Goal: Transaction & Acquisition: Purchase product/service

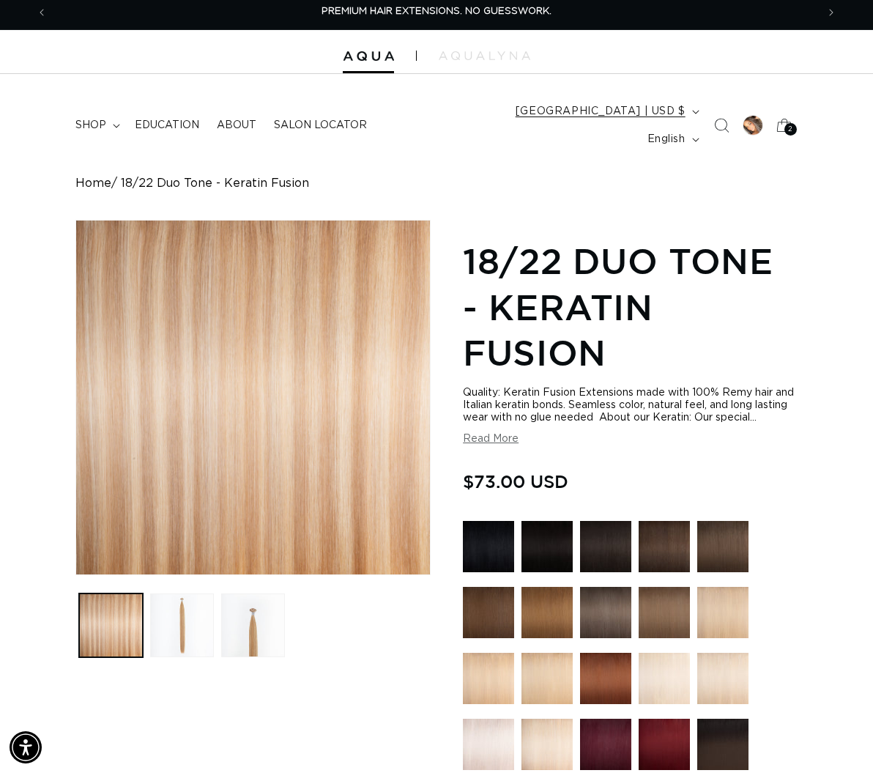
scroll to position [0, 1539]
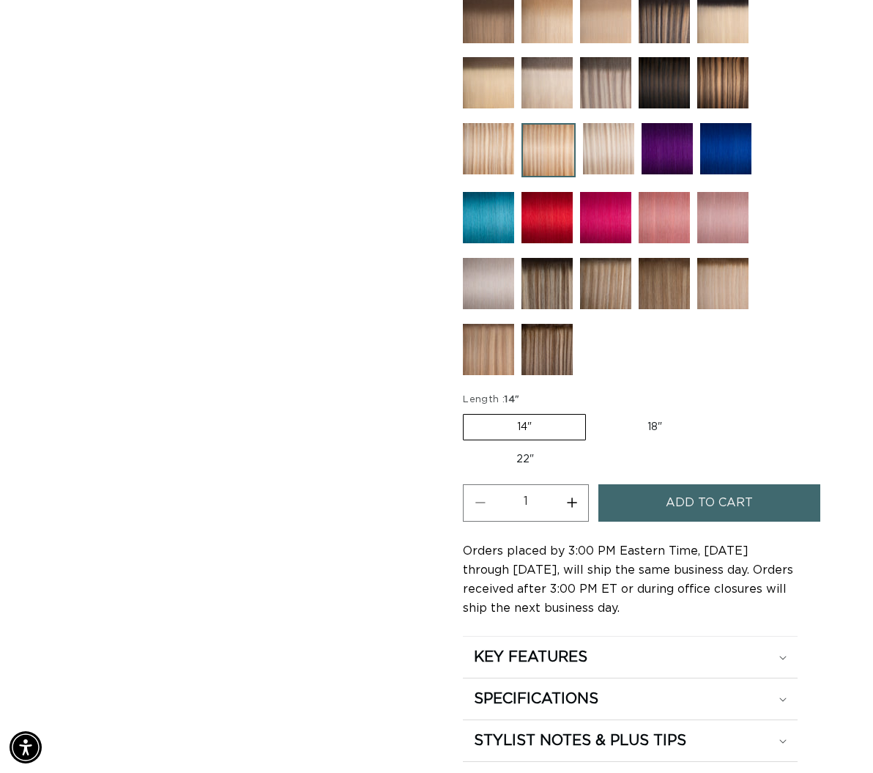
scroll to position [0, 1539]
click at [648, 420] on label "18" Variant sold out or unavailable" at bounding box center [655, 427] width 122 height 25
click at [594, 412] on input "18" Variant sold out or unavailable" at bounding box center [594, 411] width 1 height 1
radio input "true"
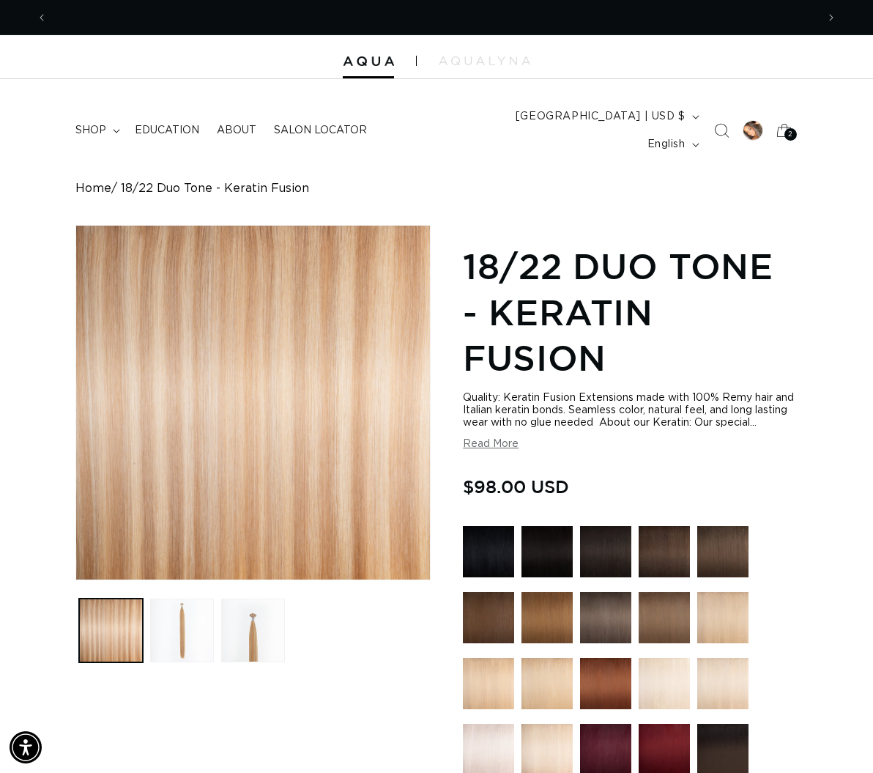
scroll to position [0, 769]
click at [758, 127] on div at bounding box center [753, 130] width 21 height 21
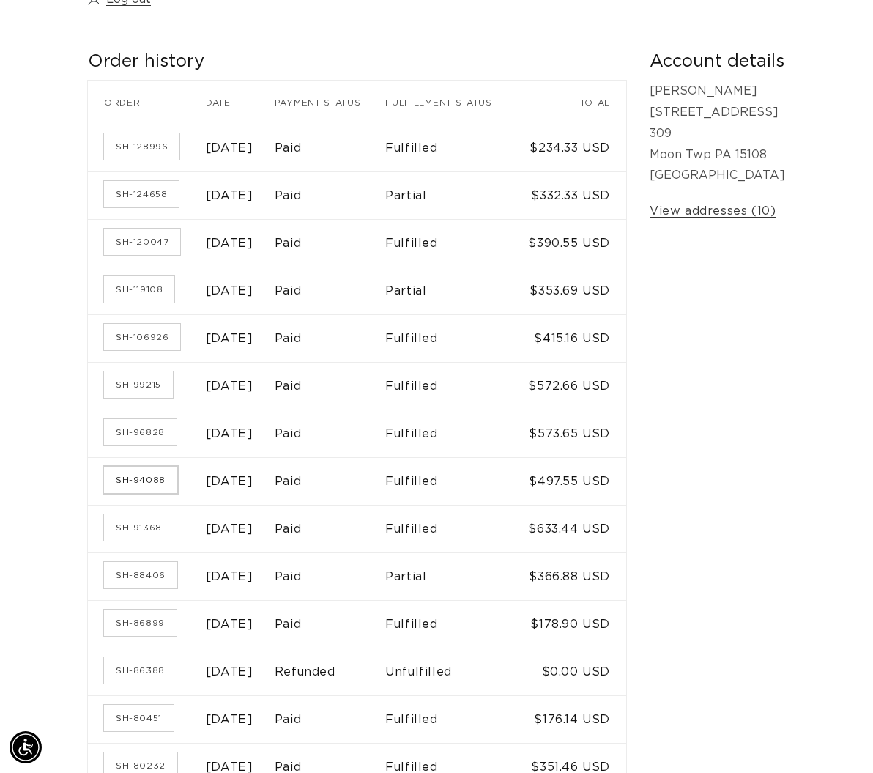
scroll to position [0, 1539]
click at [118, 493] on link "SH-94088" at bounding box center [140, 480] width 73 height 26
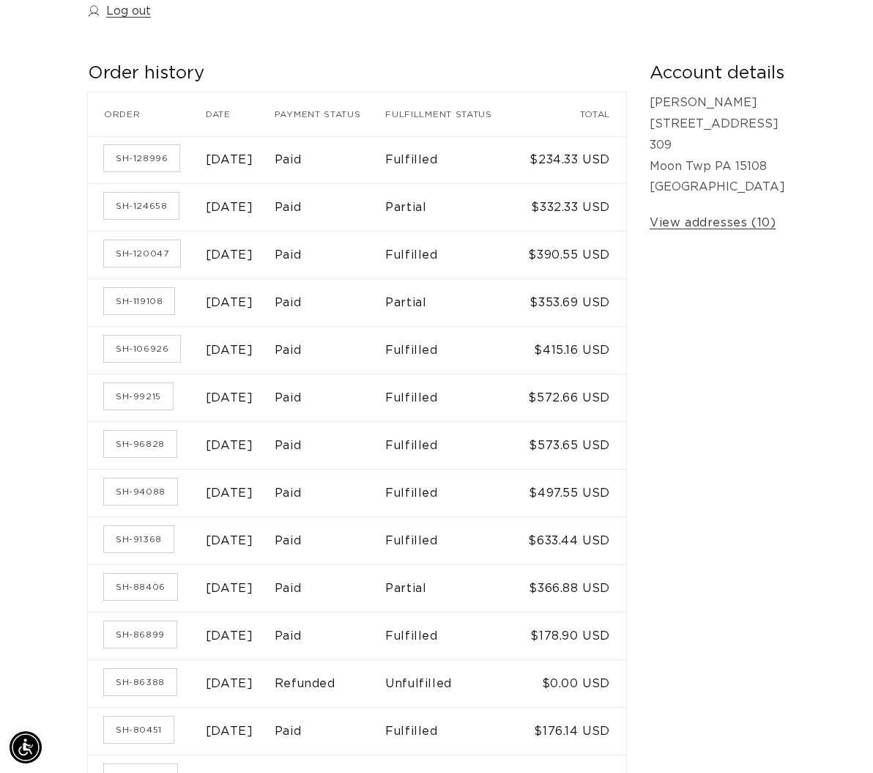
scroll to position [0, 769]
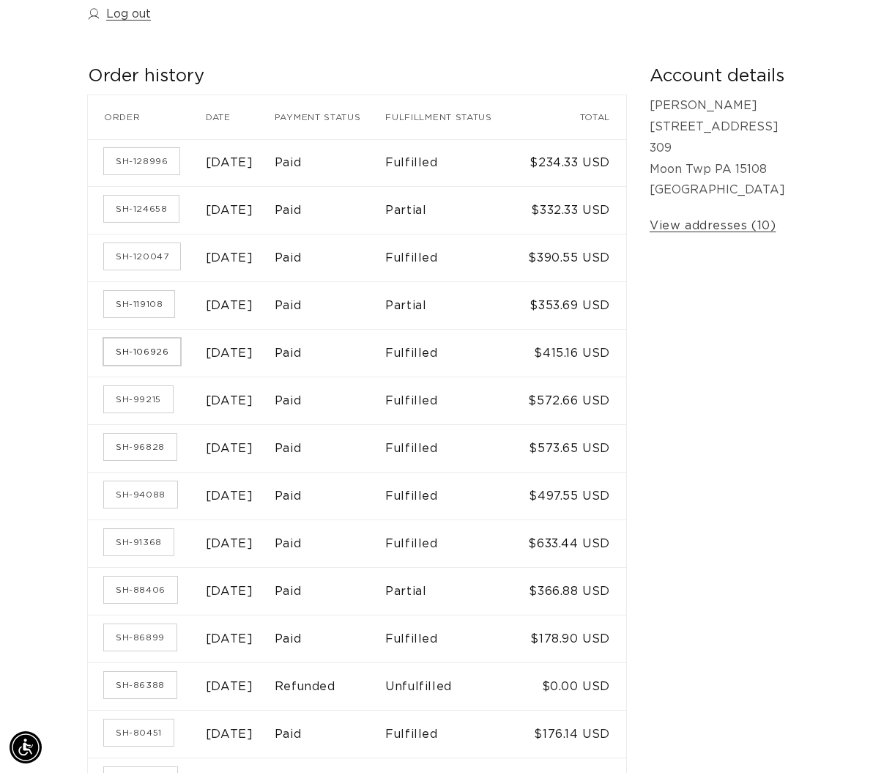
click at [119, 360] on link "SH-106926" at bounding box center [142, 352] width 76 height 26
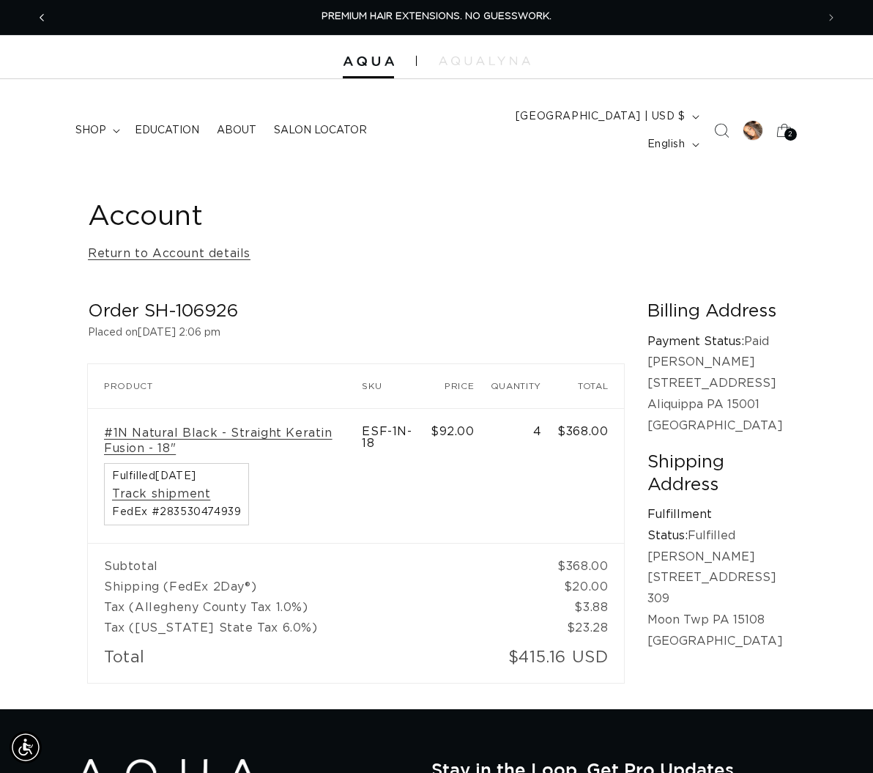
click at [46, 19] on span "Previous announcement" at bounding box center [41, 17] width 15 height 15
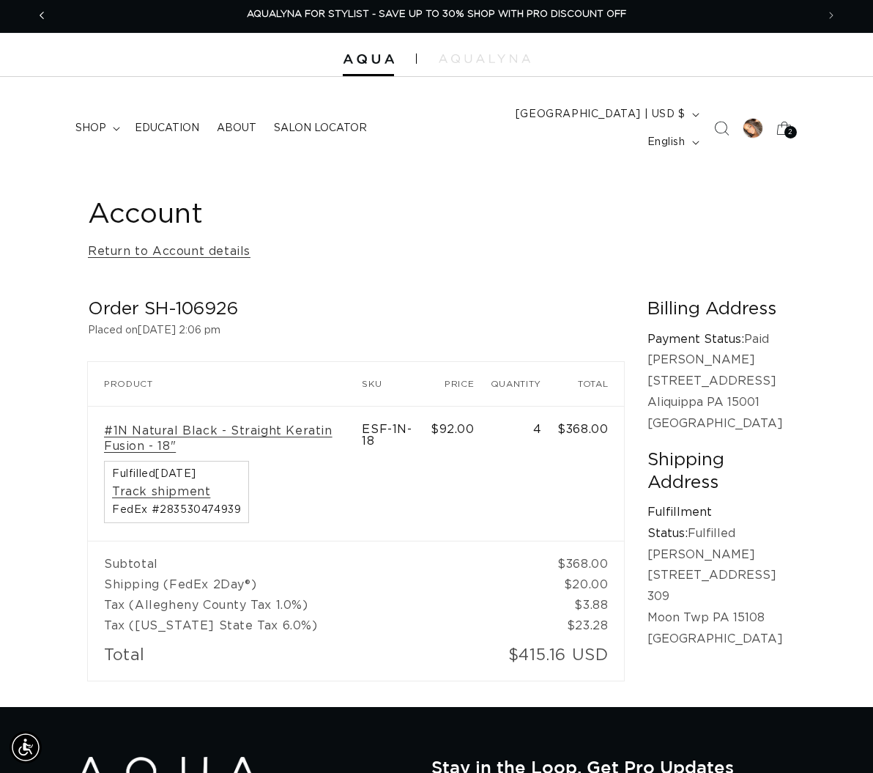
click at [47, 14] on span "Previous announcement" at bounding box center [41, 15] width 15 height 15
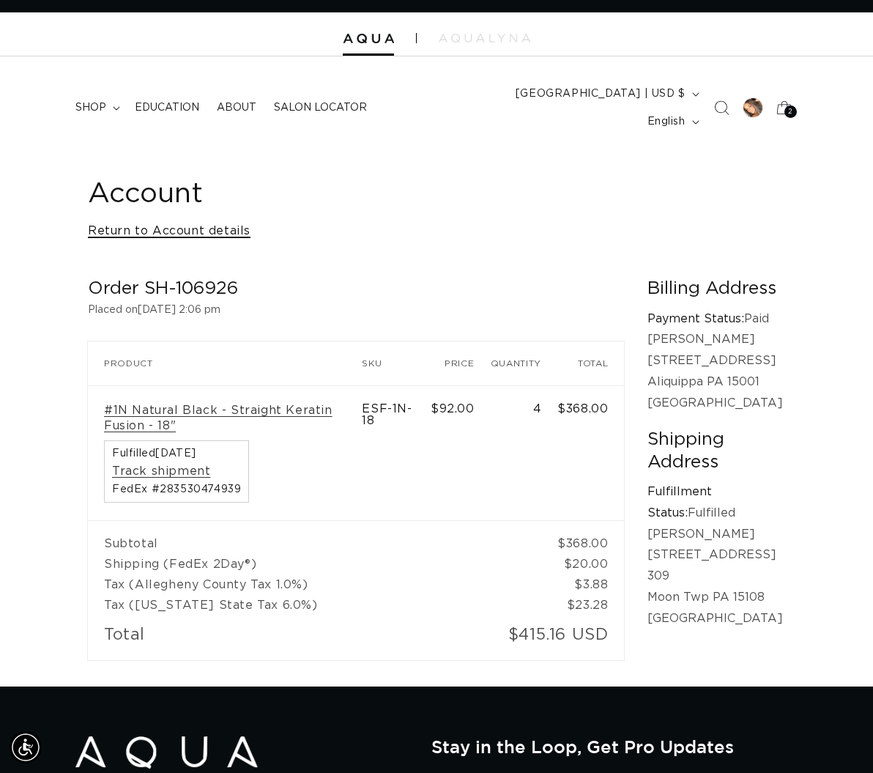
scroll to position [21, 1]
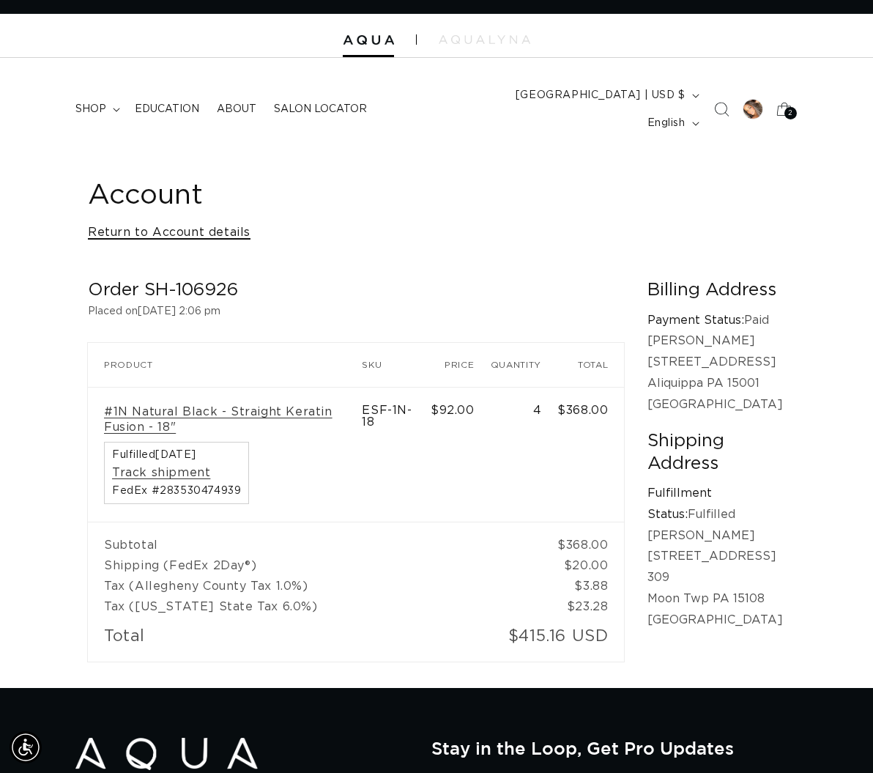
click at [213, 222] on link "Return to Account details" at bounding box center [169, 232] width 163 height 21
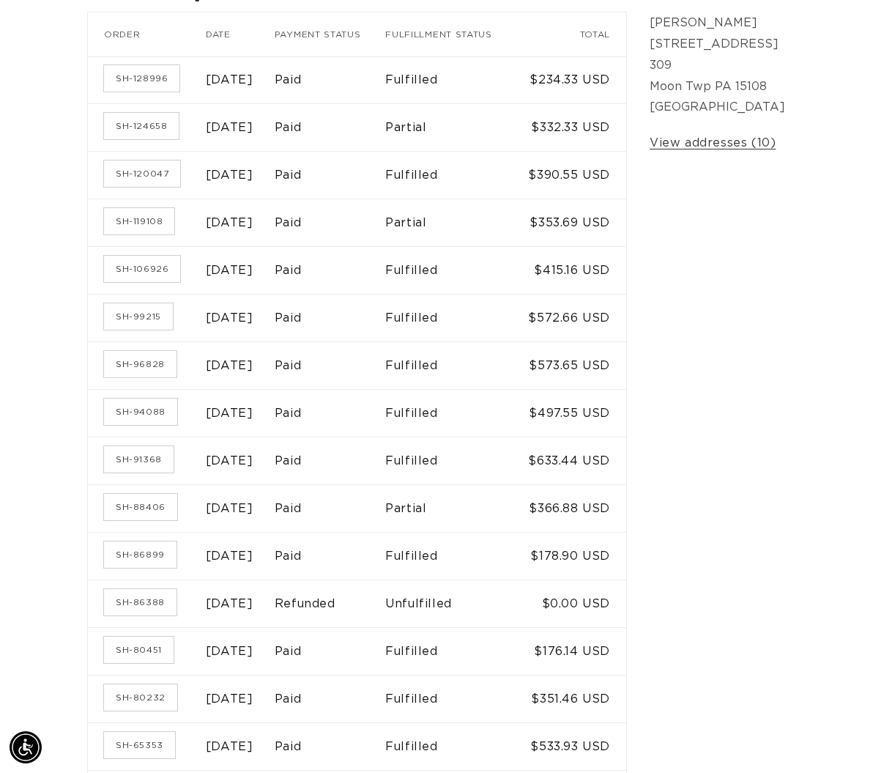
scroll to position [318, 0]
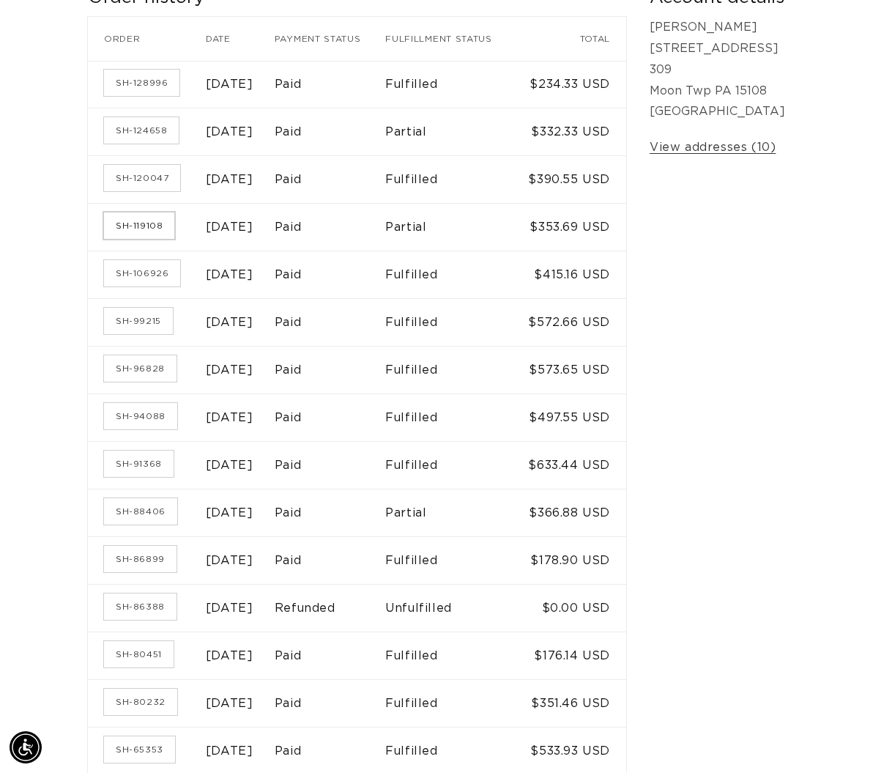
click at [119, 238] on link "SH-119108" at bounding box center [139, 226] width 70 height 26
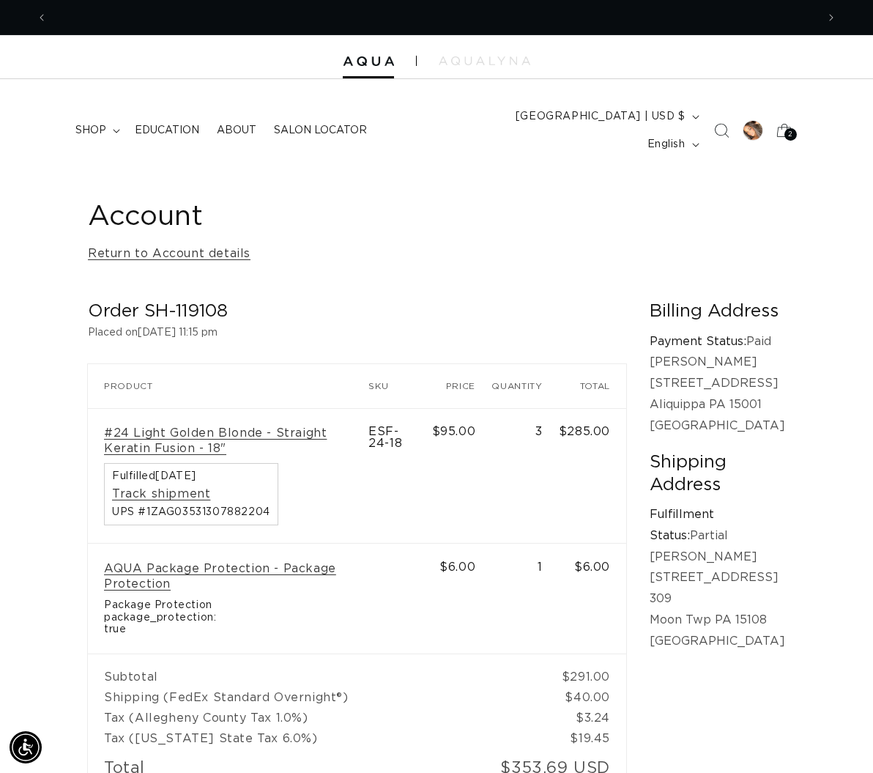
scroll to position [0, 769]
click at [163, 243] on link "Return to Account details" at bounding box center [169, 253] width 163 height 21
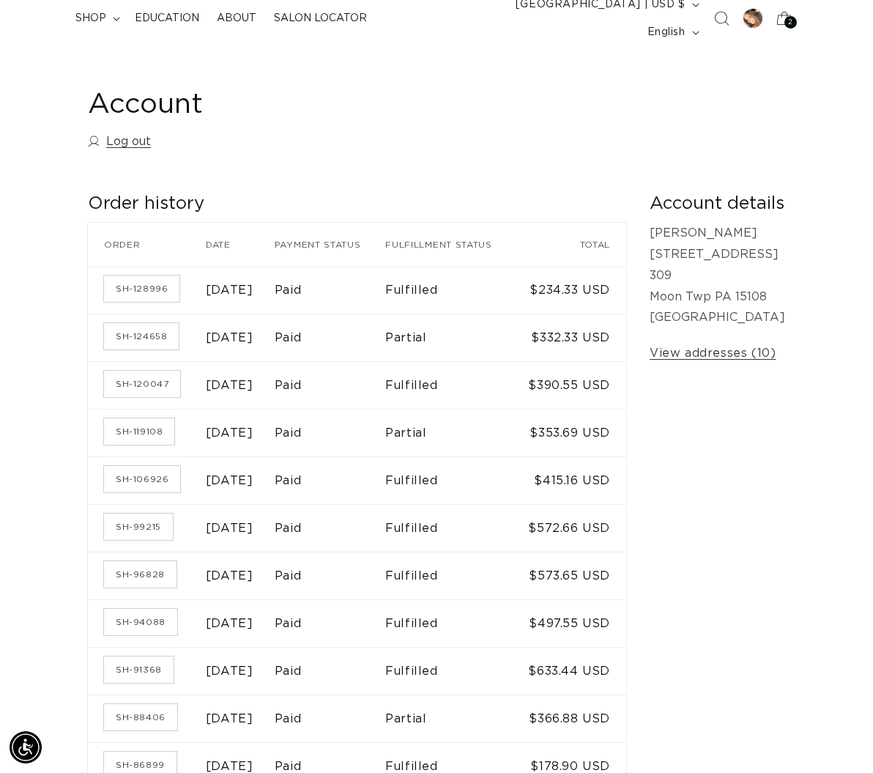
scroll to position [114, 0]
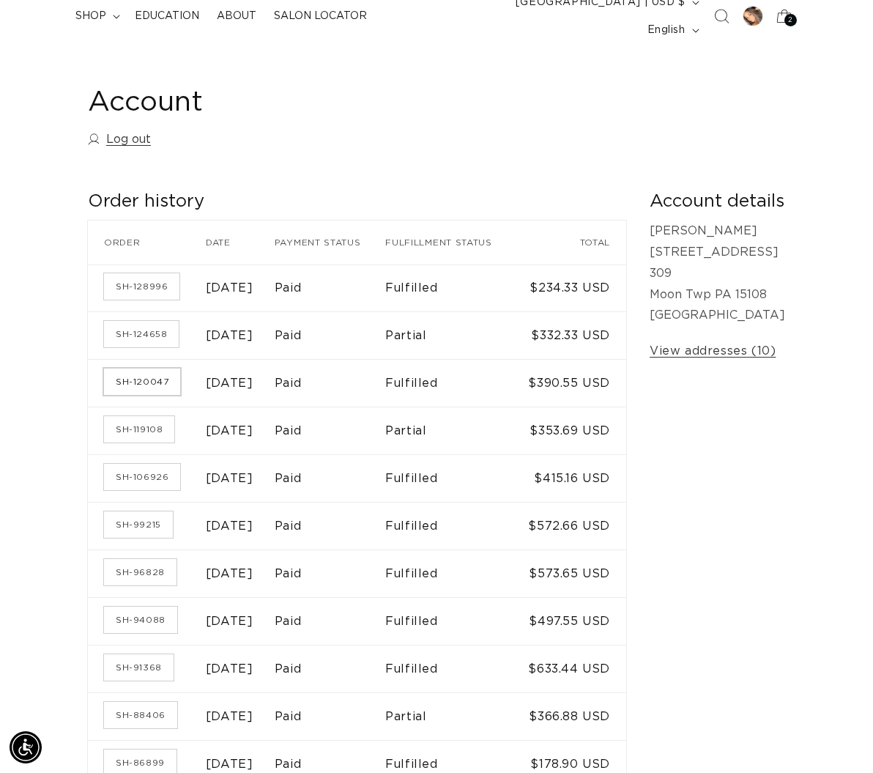
click at [134, 380] on link "SH-120047" at bounding box center [142, 382] width 76 height 26
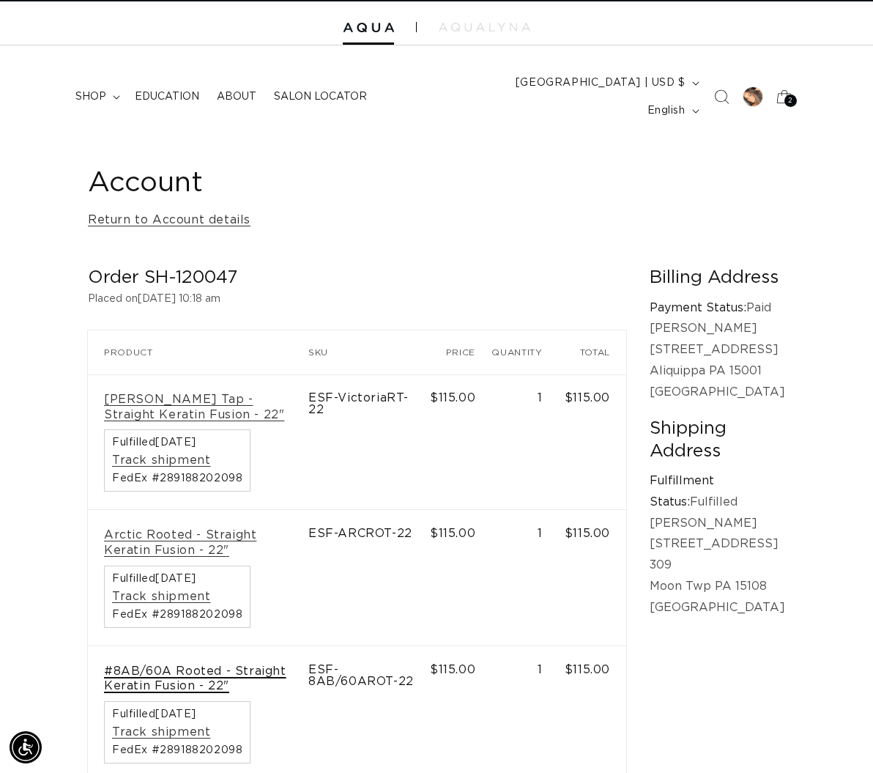
click at [251, 664] on link "#8AB/60A Rooted - Straight Keratin Fusion - 22"" at bounding box center [198, 679] width 188 height 31
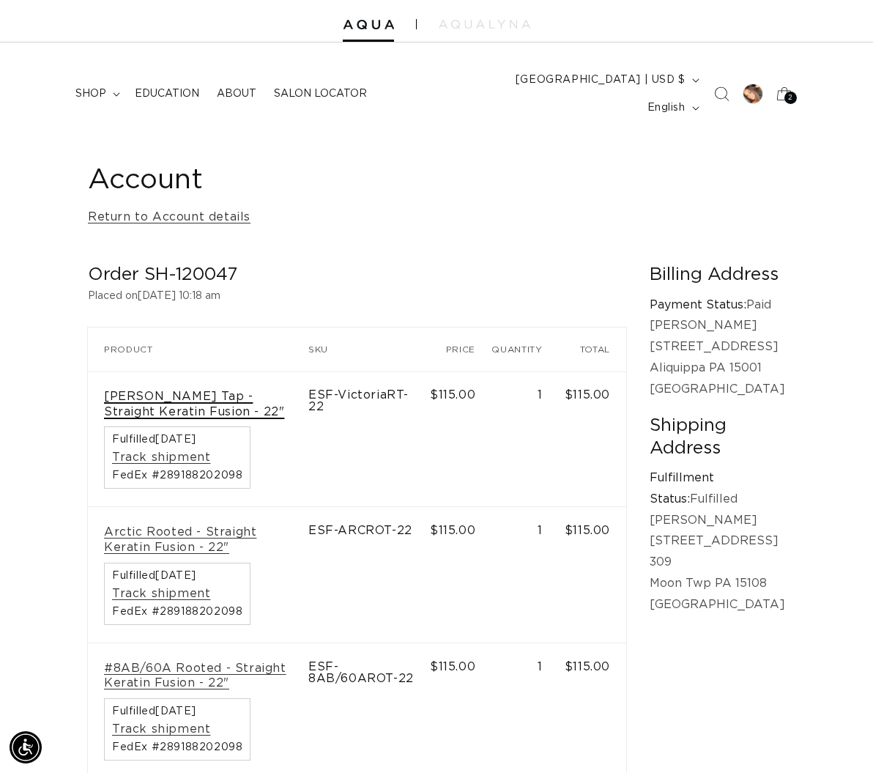
click at [243, 389] on link "[PERSON_NAME] Tap - Straight Keratin Fusion - 22"" at bounding box center [198, 404] width 188 height 31
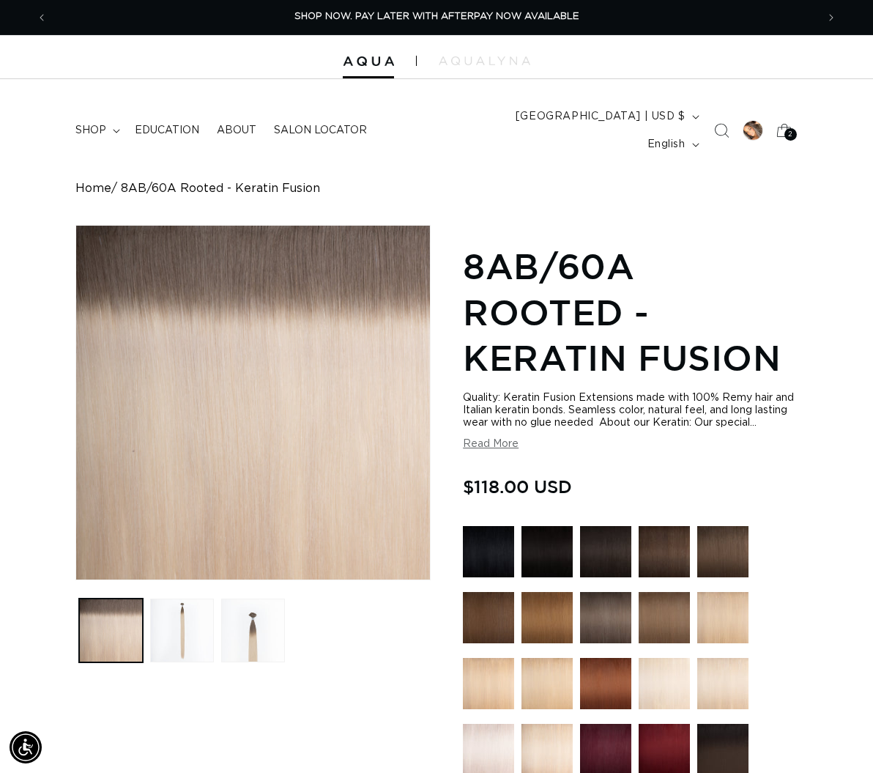
scroll to position [9, 0]
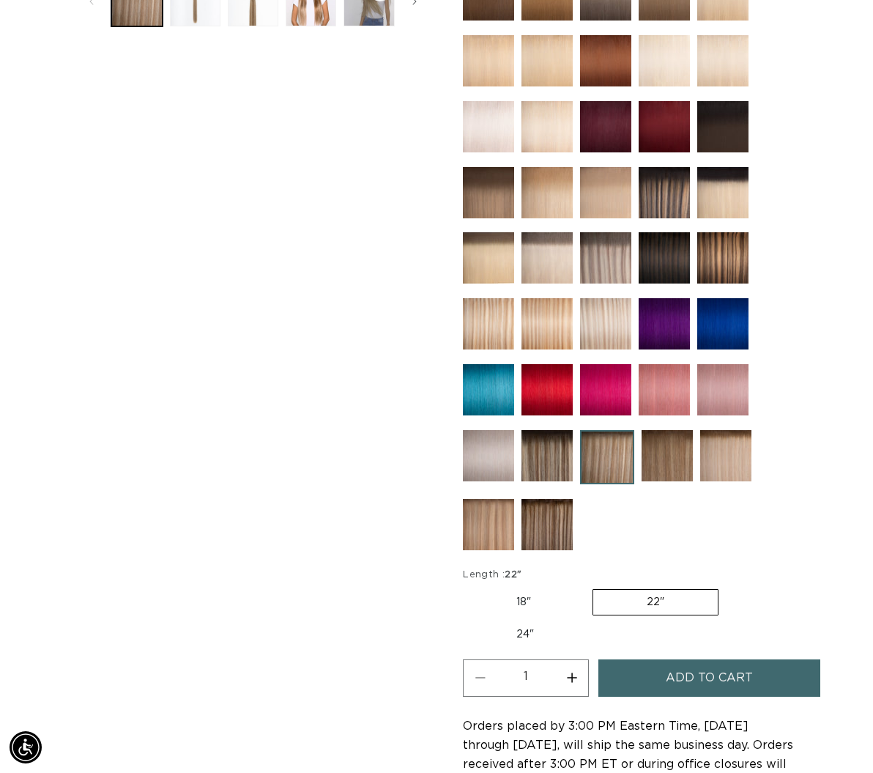
scroll to position [0, 1539]
click at [579, 660] on button "Increase quantity for [PERSON_NAME] Tap - Keratin Fusion" at bounding box center [571, 677] width 33 height 37
type input "2"
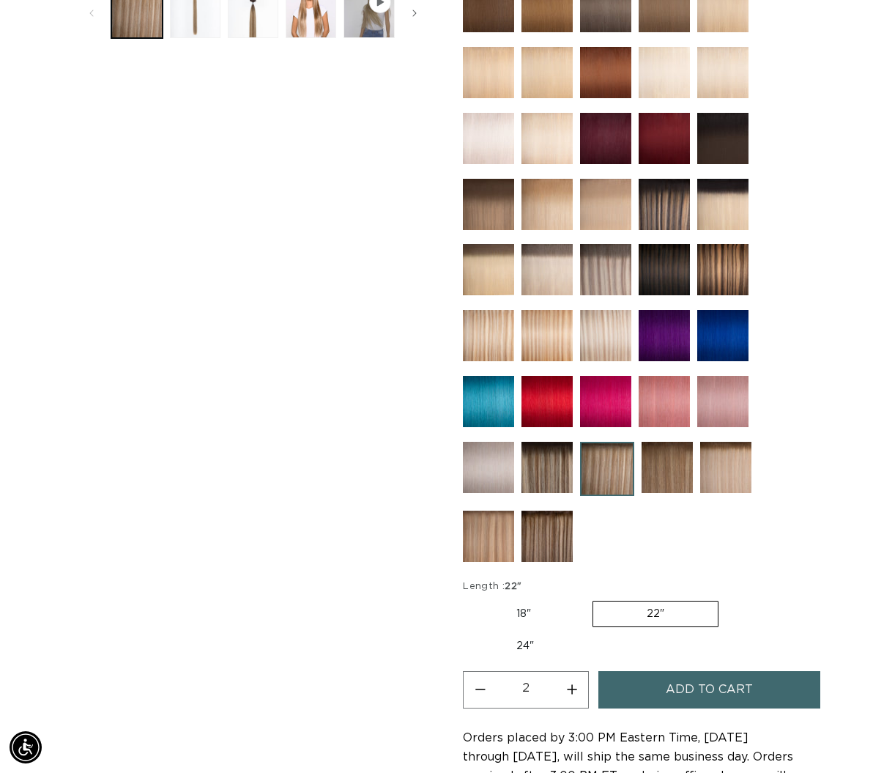
scroll to position [0, 0]
click at [695, 680] on span "Add to cart" at bounding box center [709, 689] width 87 height 37
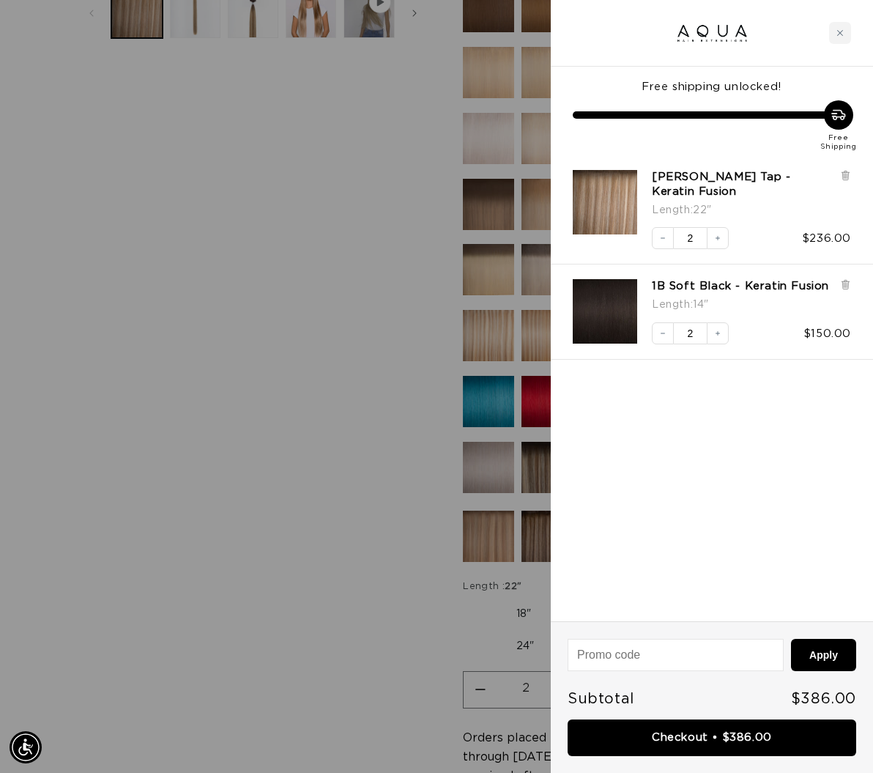
scroll to position [0, 769]
click at [849, 282] on icon at bounding box center [846, 285] width 6 height 7
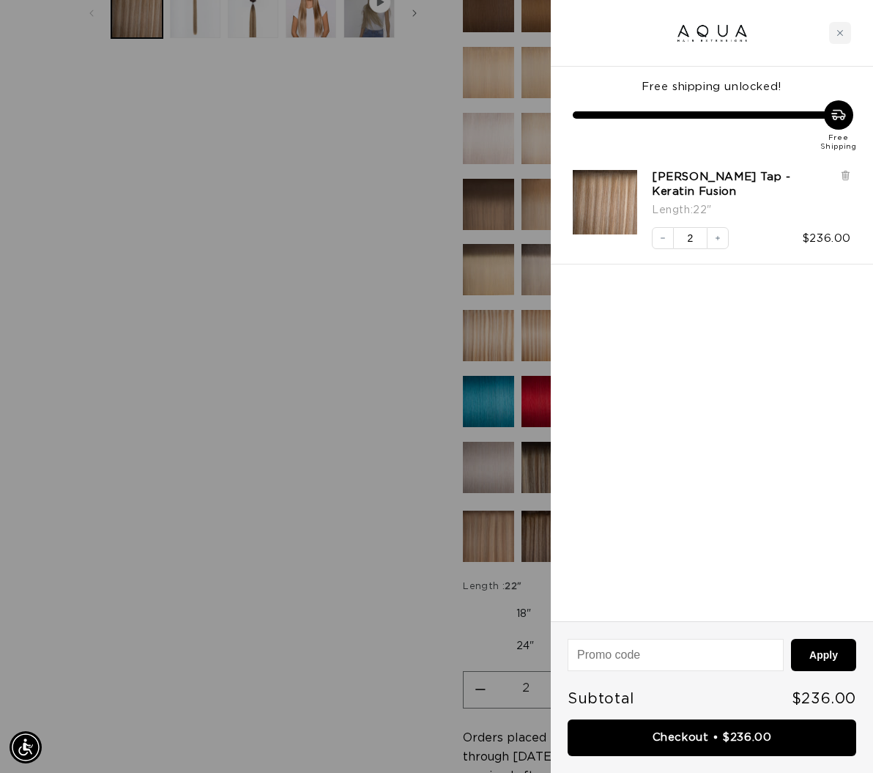
click at [366, 270] on div at bounding box center [436, 386] width 873 height 773
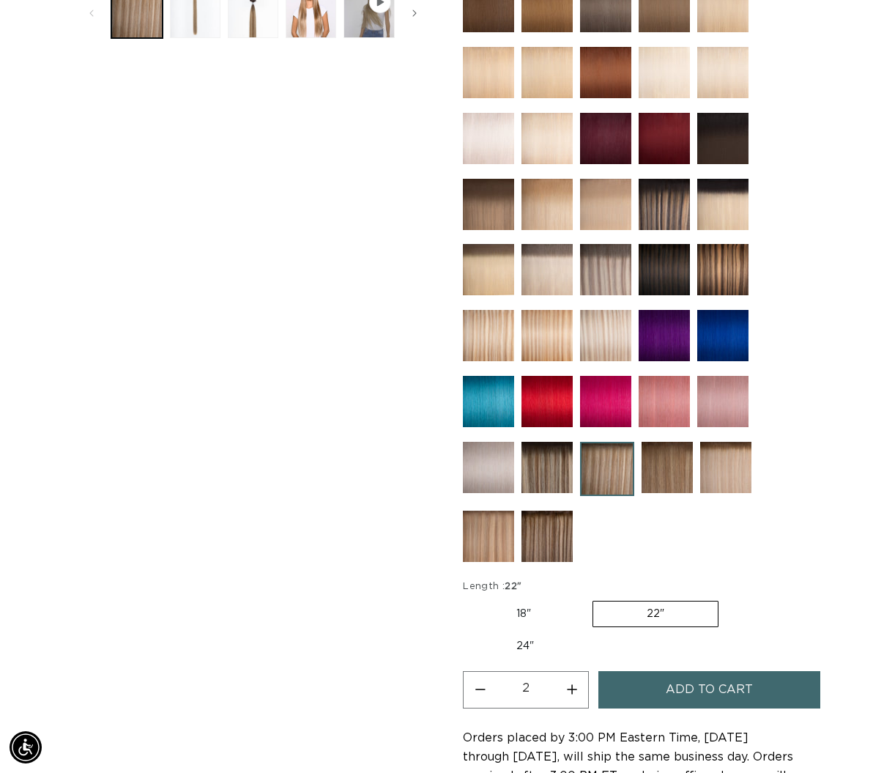
scroll to position [0, 1539]
click at [558, 321] on img at bounding box center [547, 335] width 51 height 51
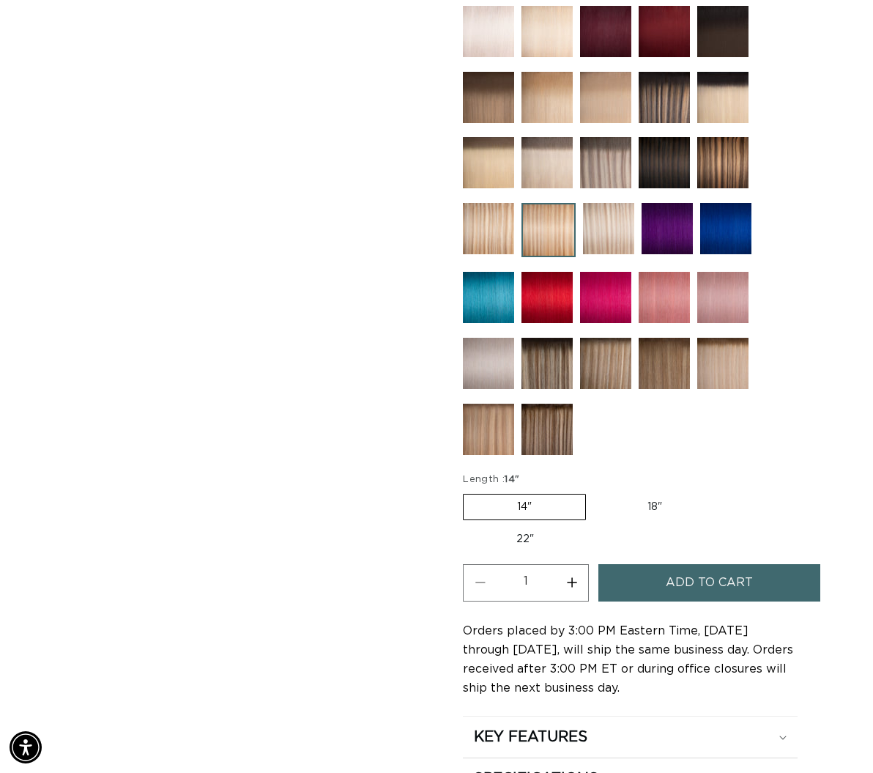
scroll to position [729, 0]
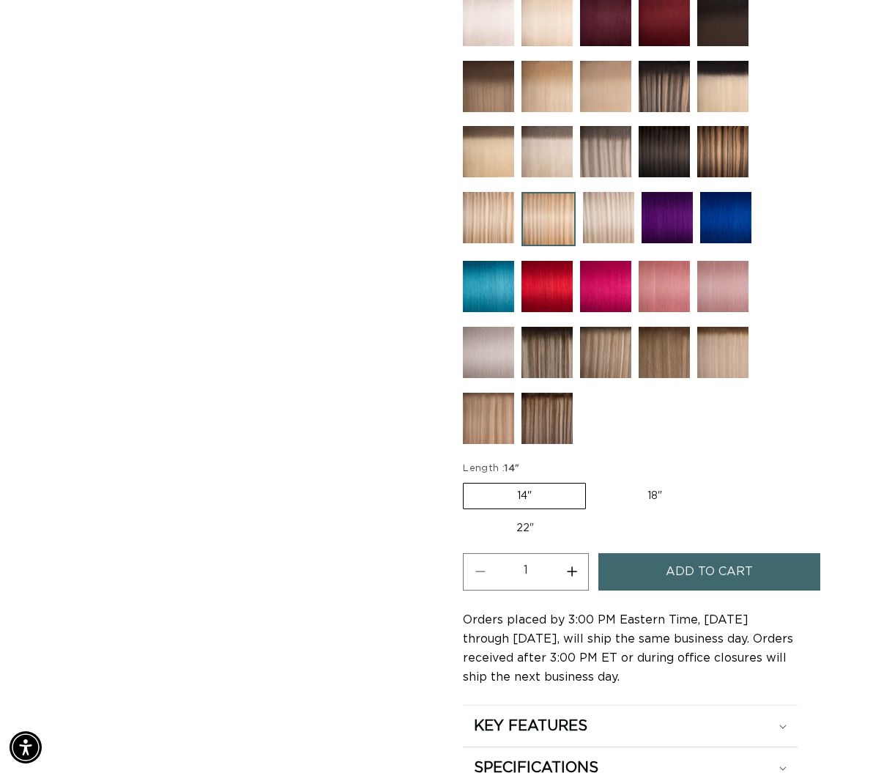
click at [522, 516] on label "22" Variant sold out or unavailable" at bounding box center [525, 528] width 125 height 25
click at [723, 481] on input "22" Variant sold out or unavailable" at bounding box center [723, 480] width 1 height 1
radio input "true"
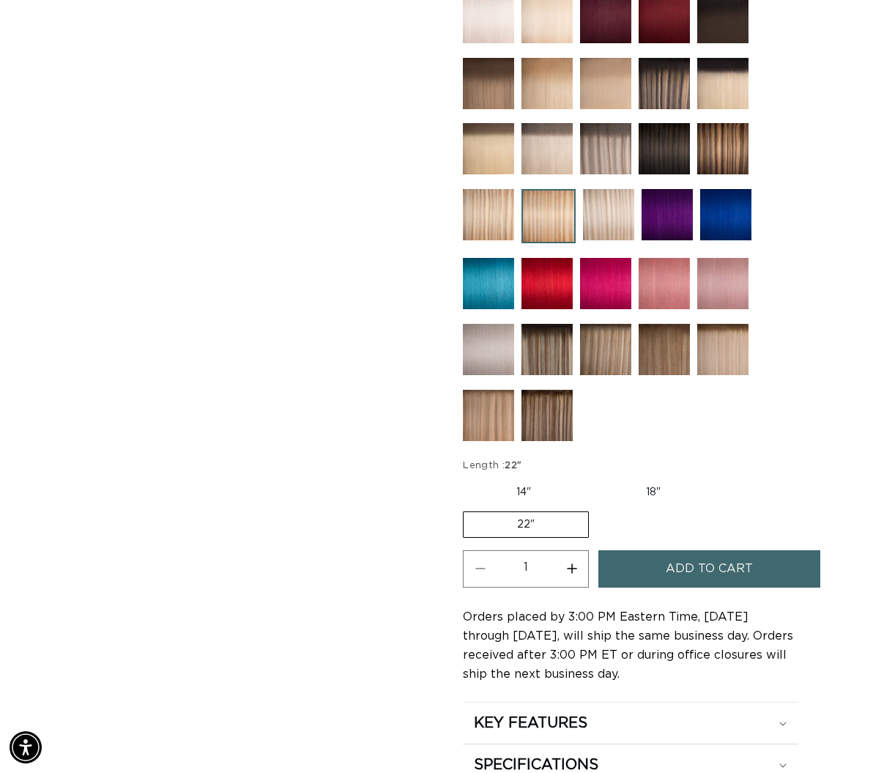
scroll to position [731, 0]
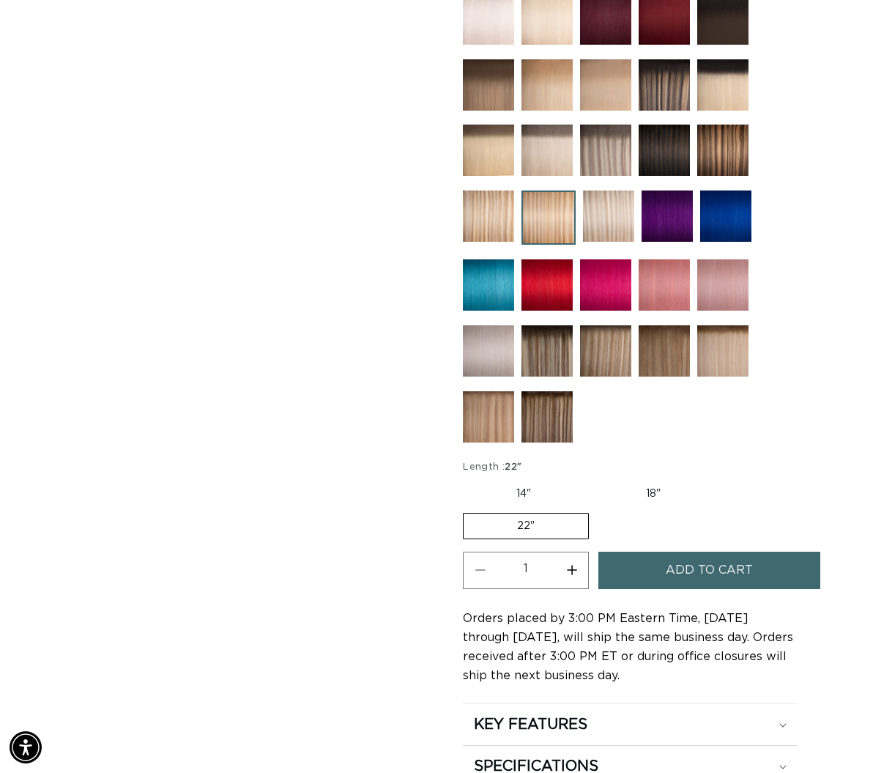
click at [691, 554] on span "Add to cart" at bounding box center [709, 570] width 87 height 37
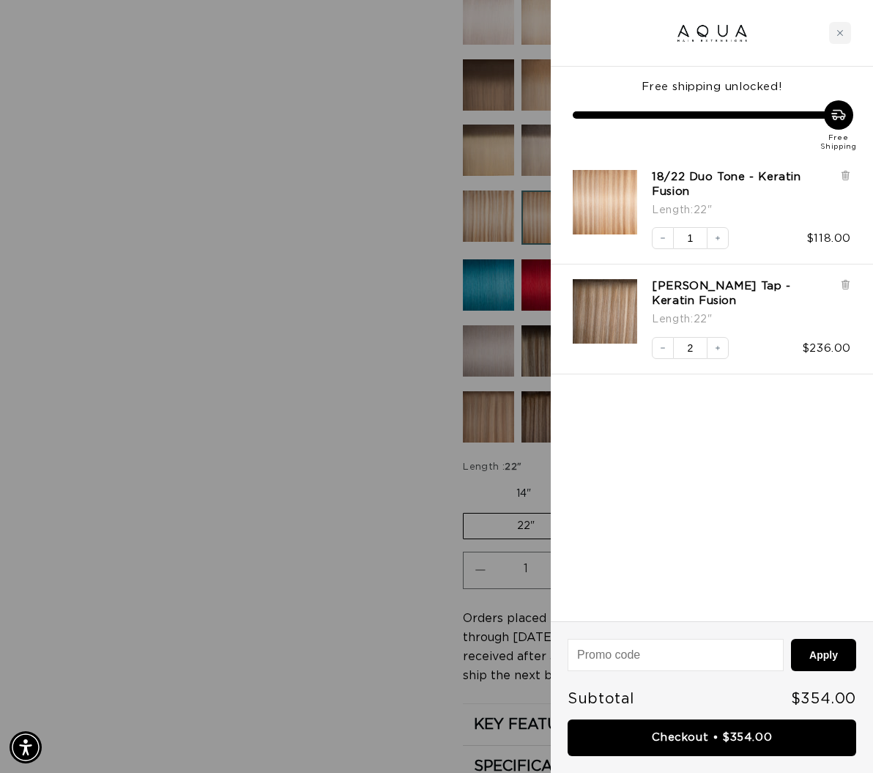
scroll to position [0, 769]
click at [407, 429] on div at bounding box center [436, 386] width 873 height 773
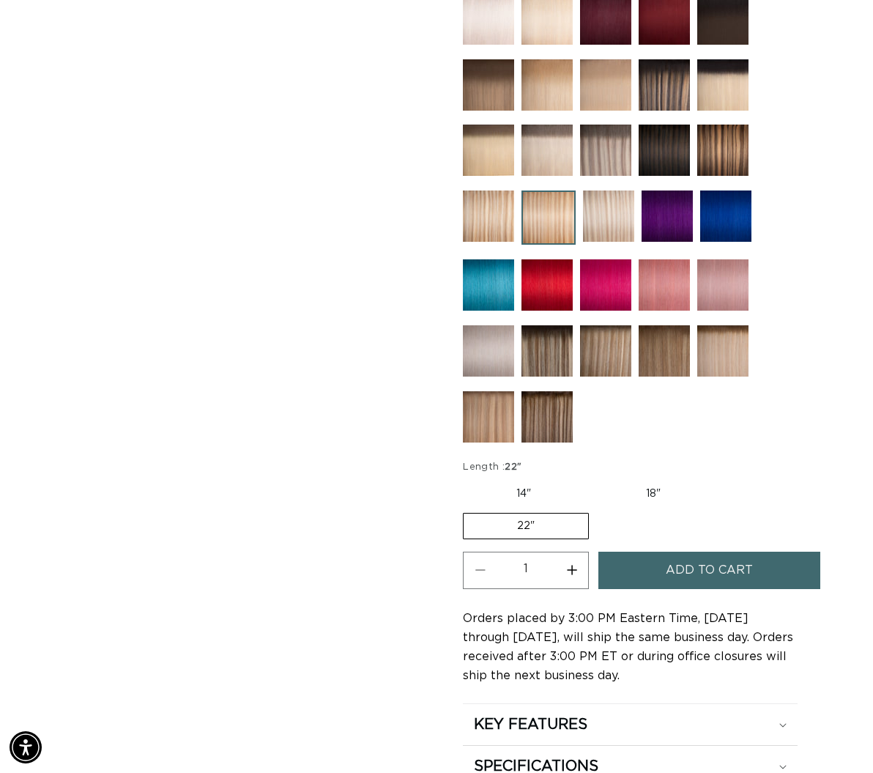
scroll to position [0, 0]
click at [708, 330] on img at bounding box center [723, 350] width 51 height 51
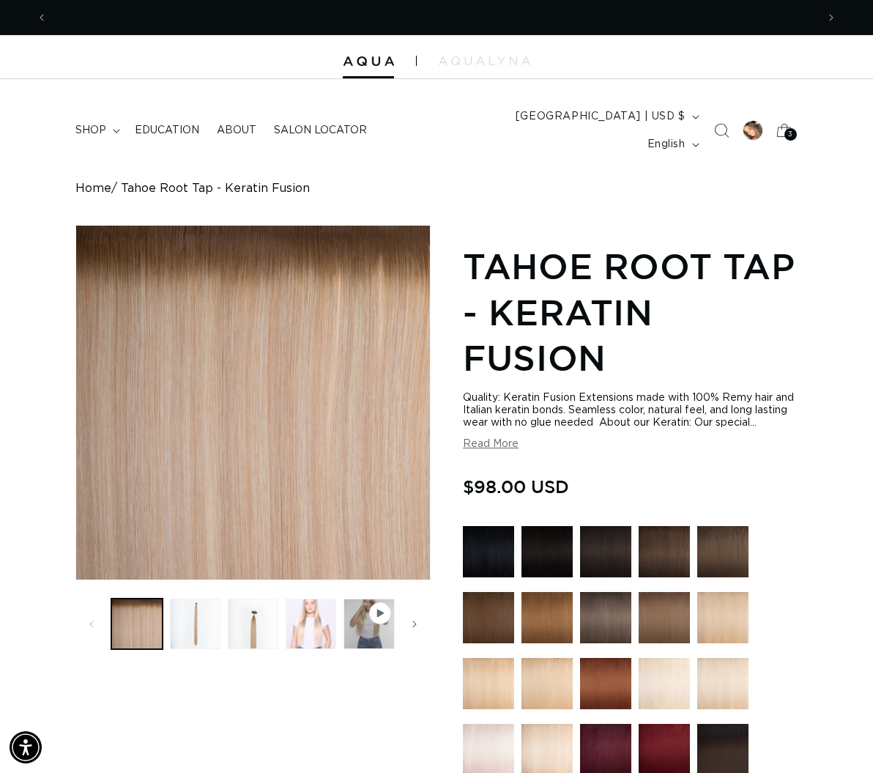
click at [306, 599] on button "Load image 4 in gallery view" at bounding box center [311, 624] width 51 height 51
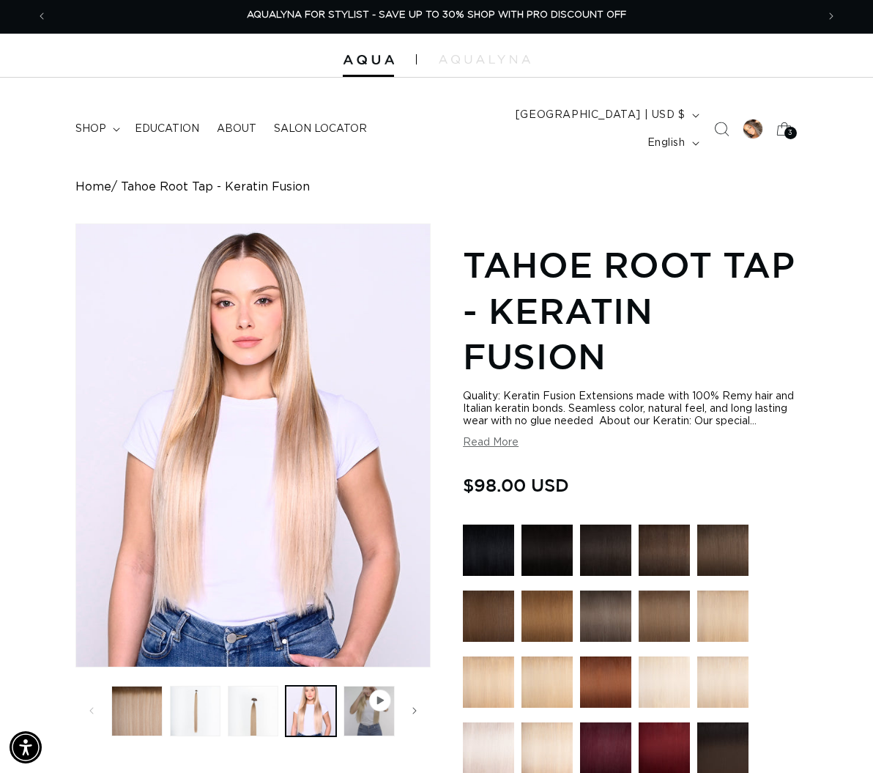
scroll to position [3, 1]
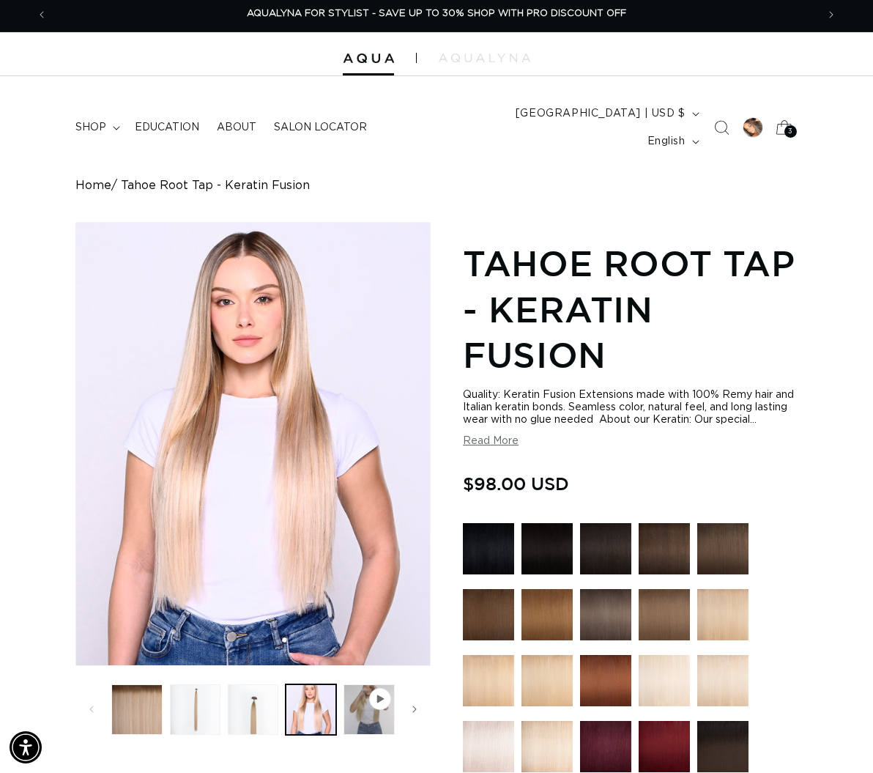
click at [785, 114] on icon at bounding box center [784, 128] width 34 height 34
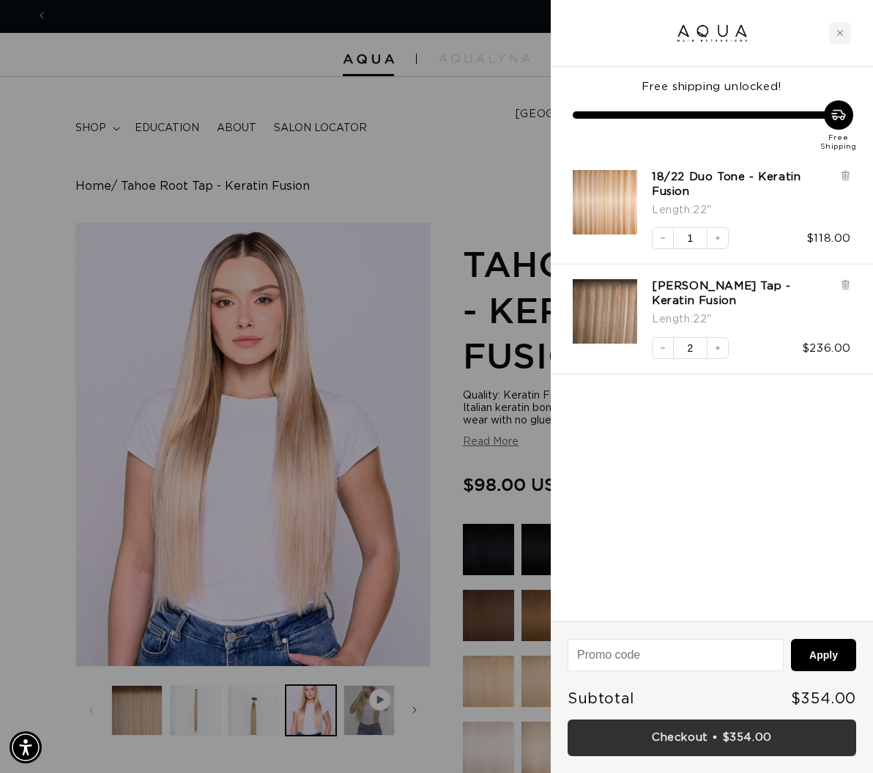
scroll to position [0, 0]
click at [689, 734] on link "Checkout • $354.00" at bounding box center [712, 738] width 289 height 37
